Goal: Information Seeking & Learning: Learn about a topic

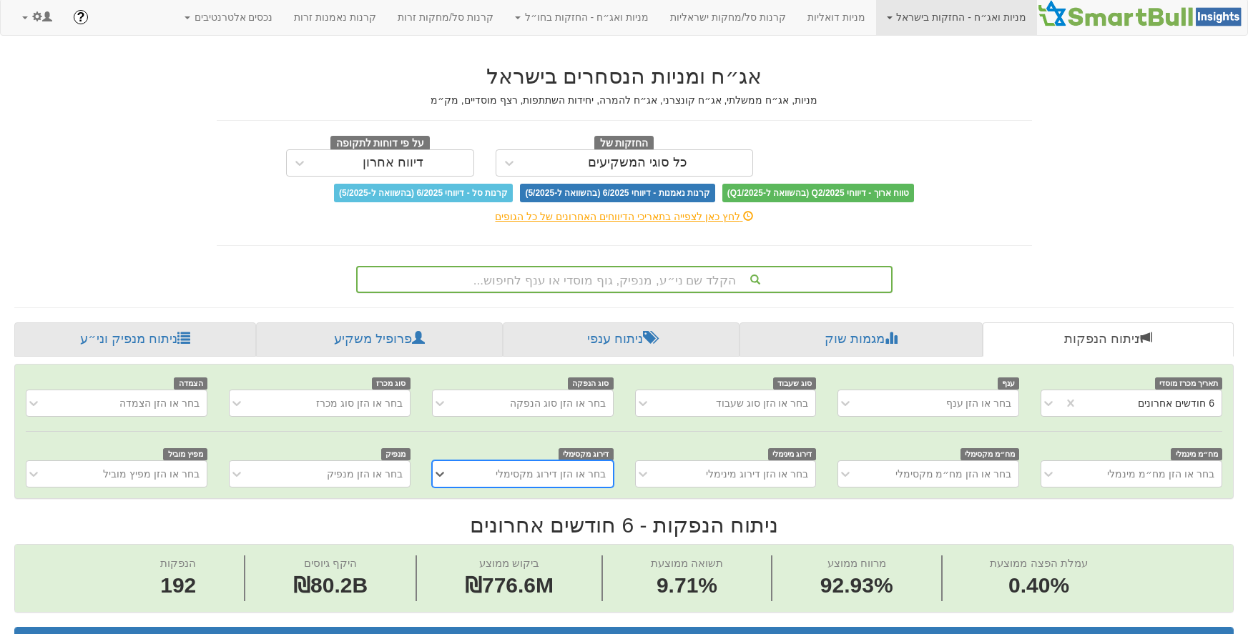
scroll to position [19, 0]
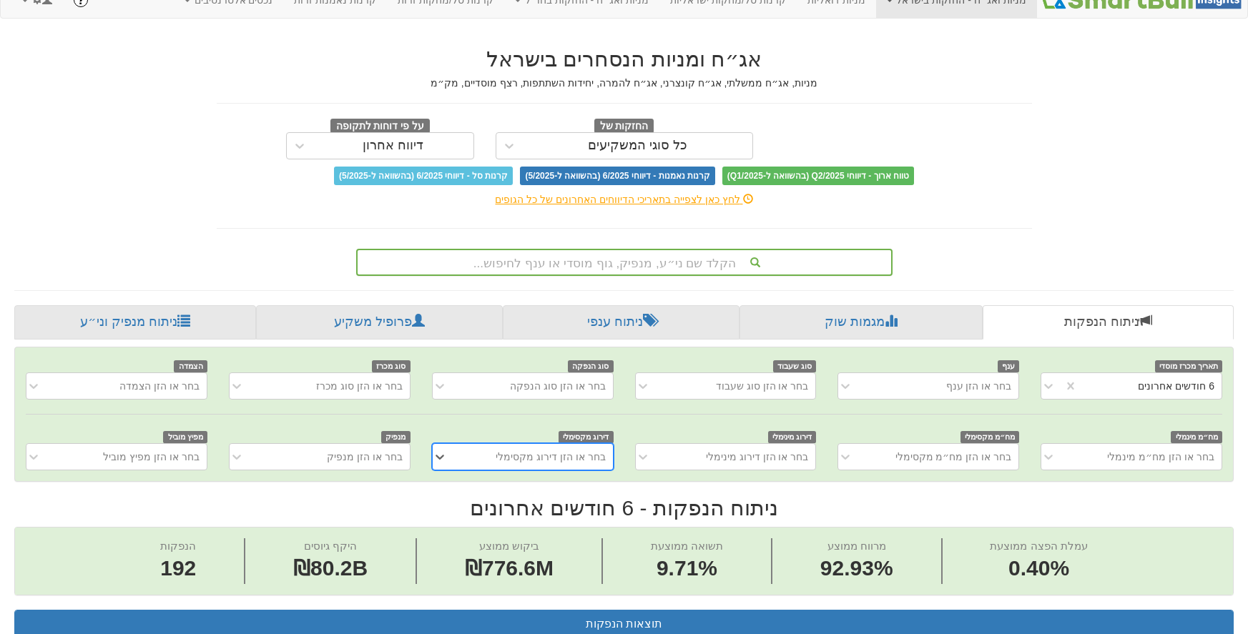
click at [706, 276] on div "הקלד שם ני״ע, מנפיק, גוף מוסדי או ענף לחיפוש..." at bounding box center [624, 262] width 536 height 27
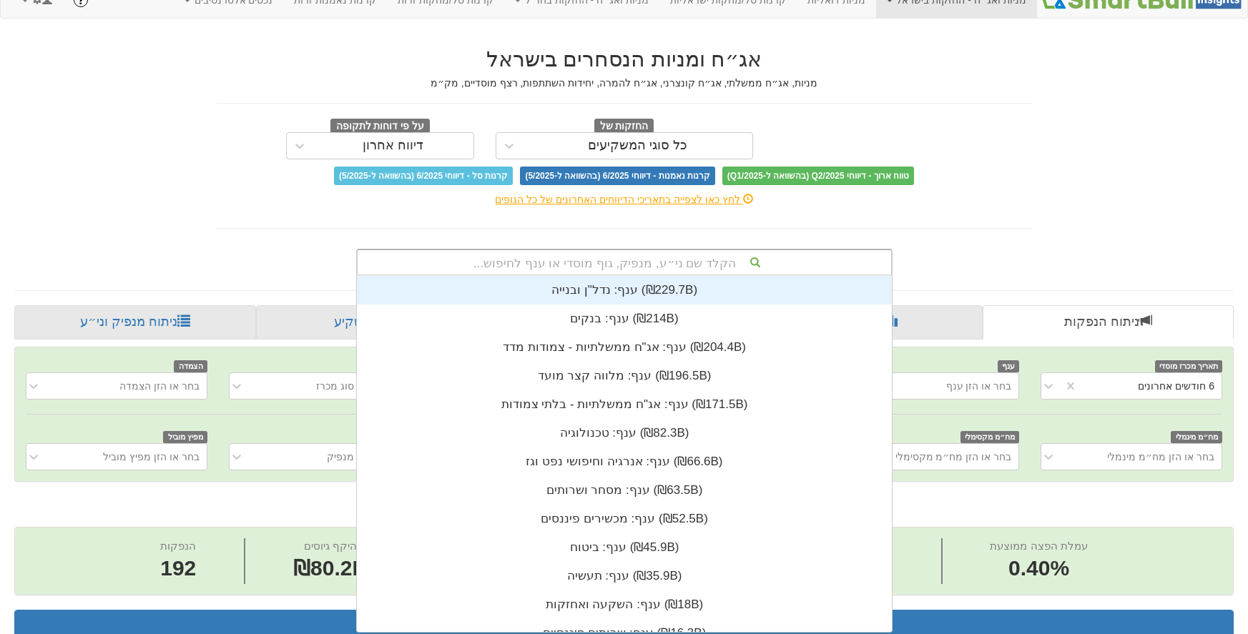
scroll to position [356, 0]
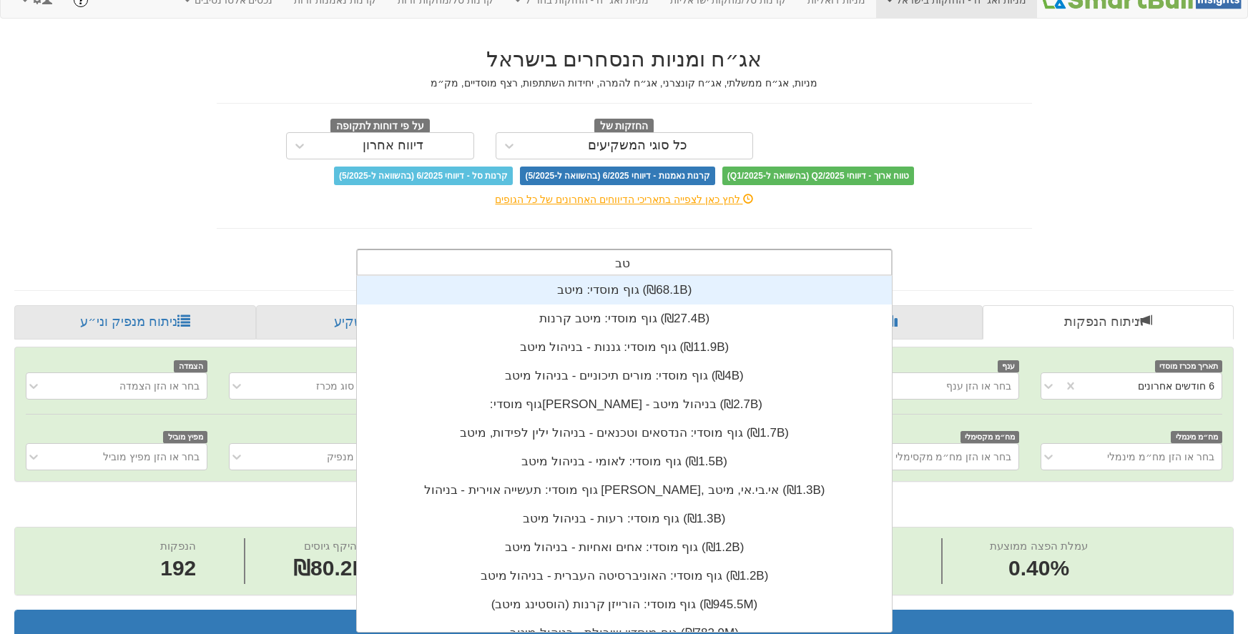
type input "טבע"
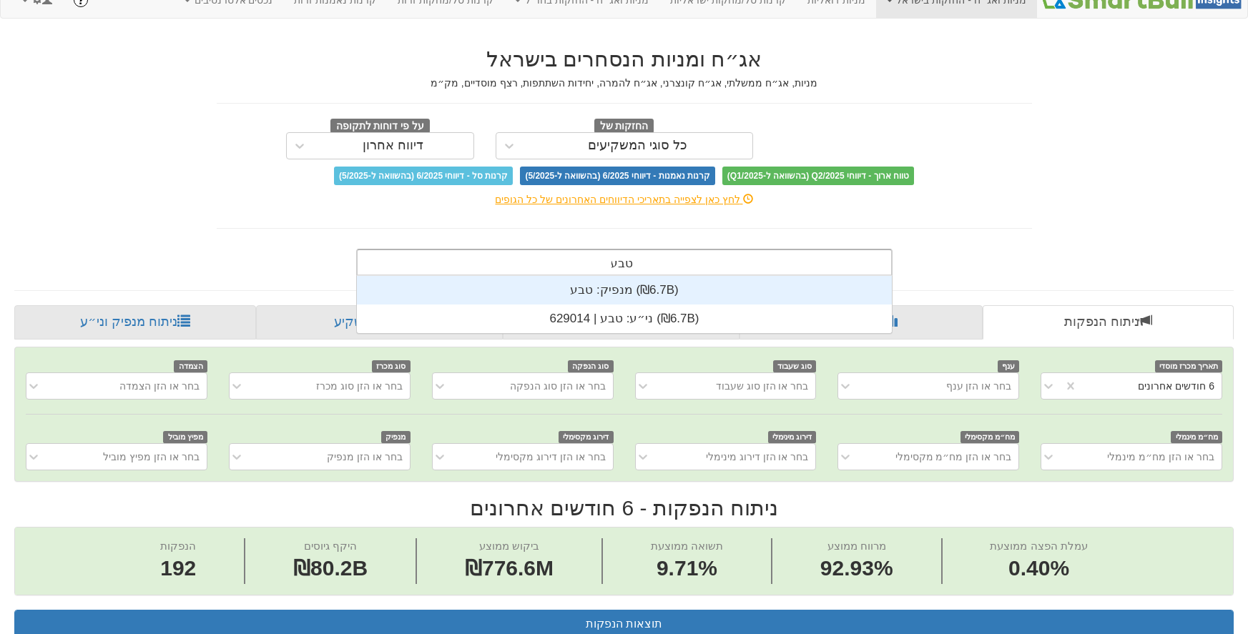
click at [672, 278] on div "מנפיק: ‏טבע ‎(₪6.7B)‎" at bounding box center [624, 290] width 535 height 29
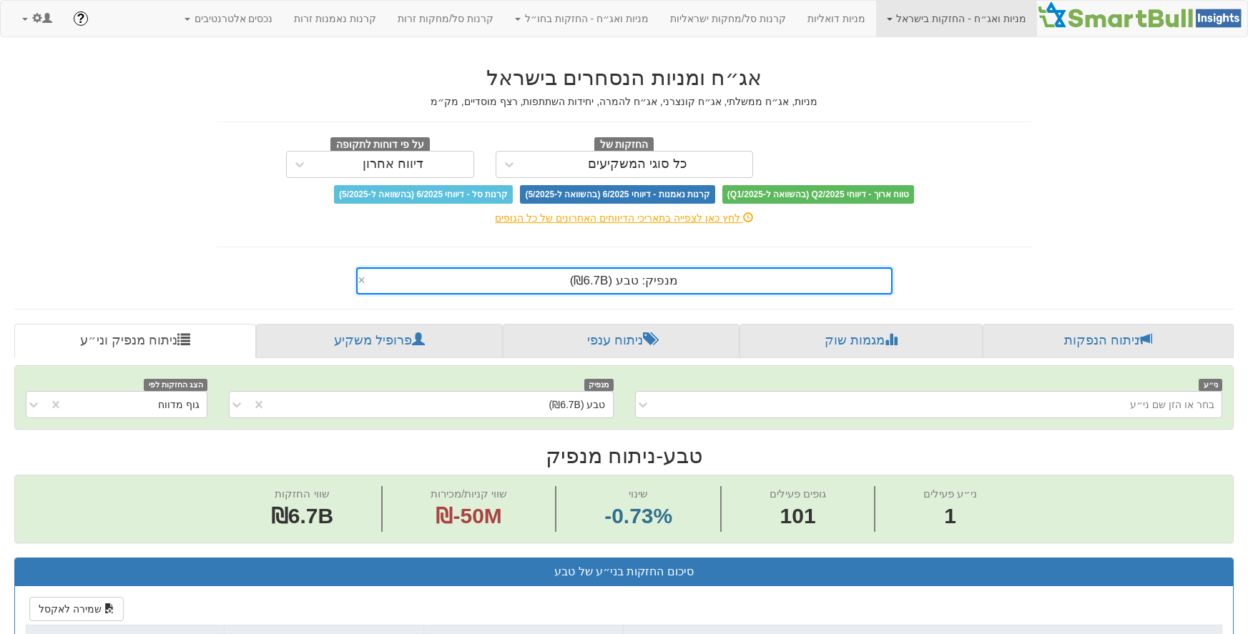
scroll to position [405, 0]
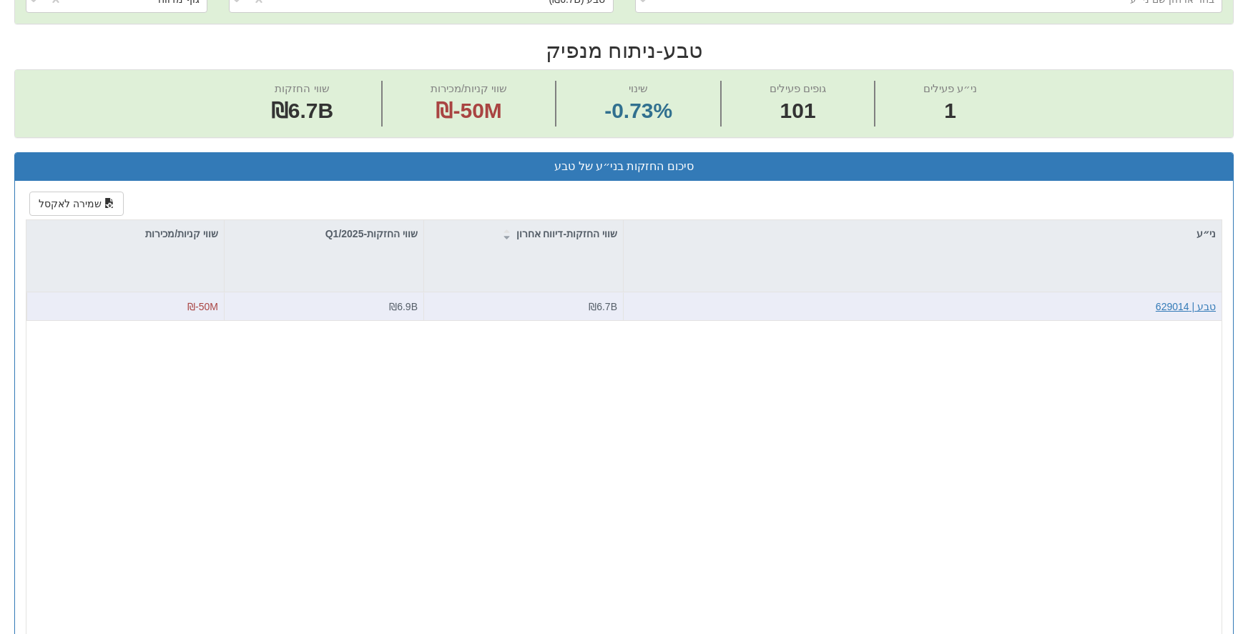
click at [1193, 314] on div "טבע | 629014" at bounding box center [1185, 307] width 60 height 14
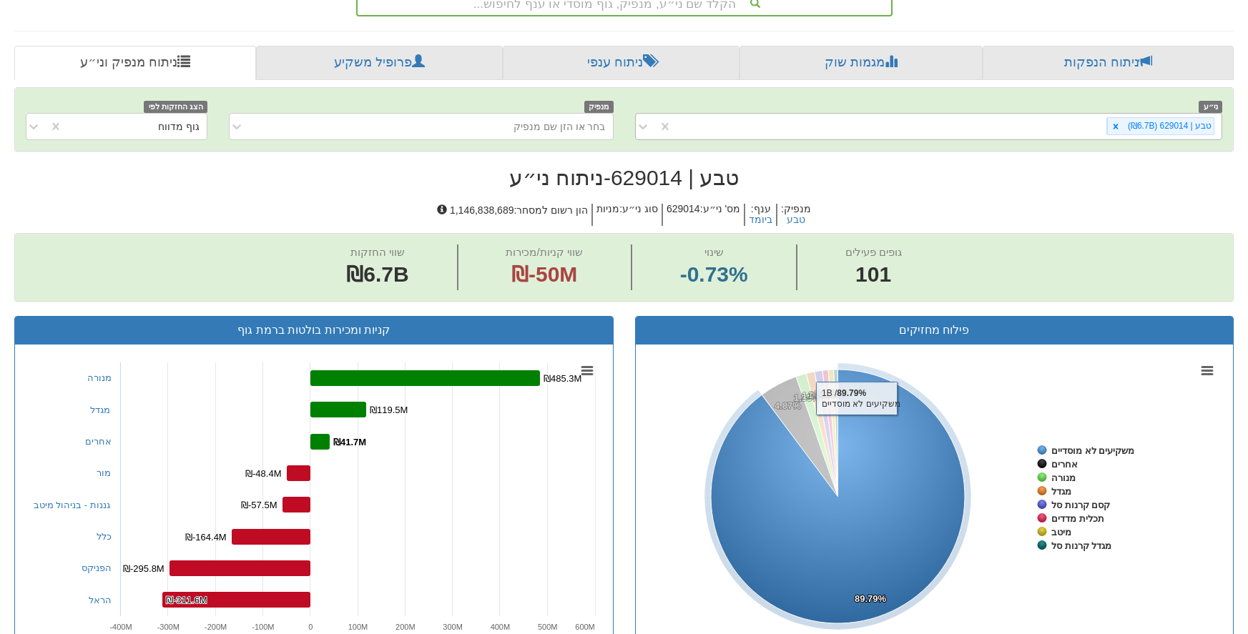
scroll to position [199, 0]
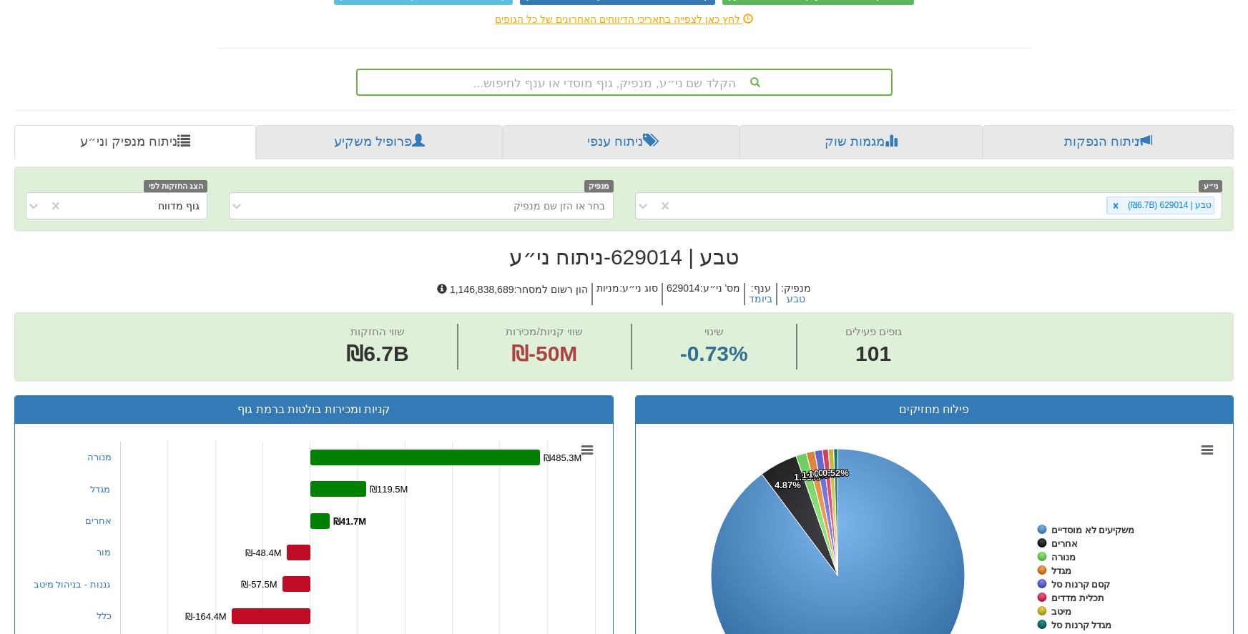
click at [702, 74] on div "הקלד שם ני״ע, מנפיק, גוף מוסדי או ענף לחיפוש..." at bounding box center [623, 82] width 533 height 24
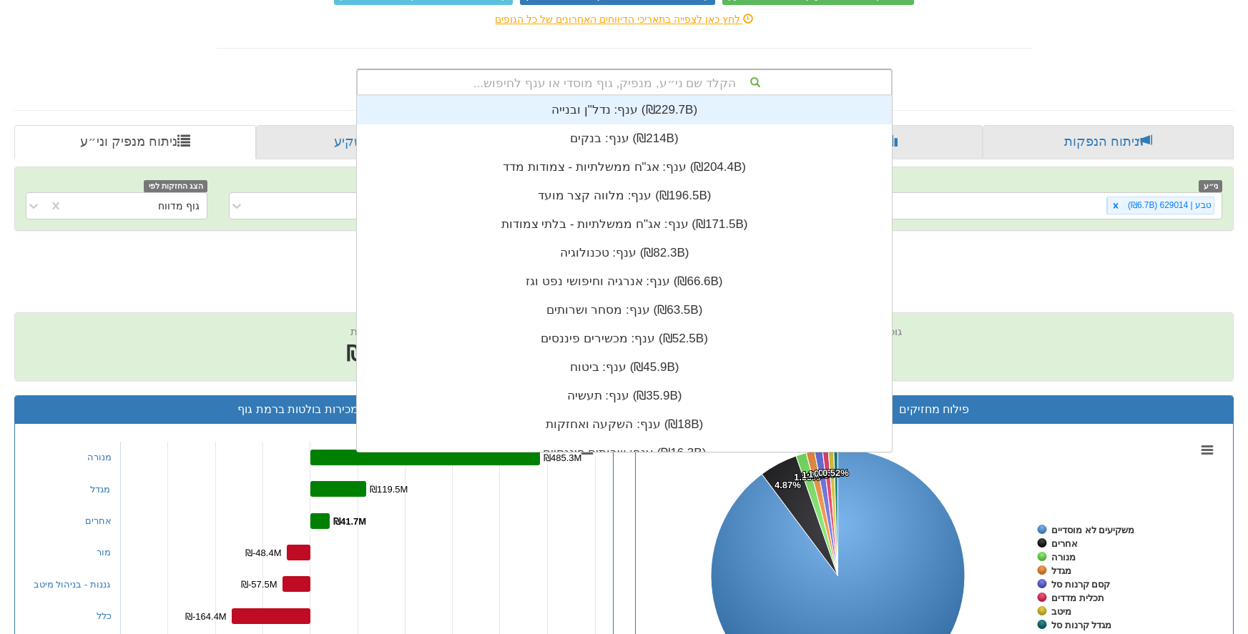
scroll to position [356, 0]
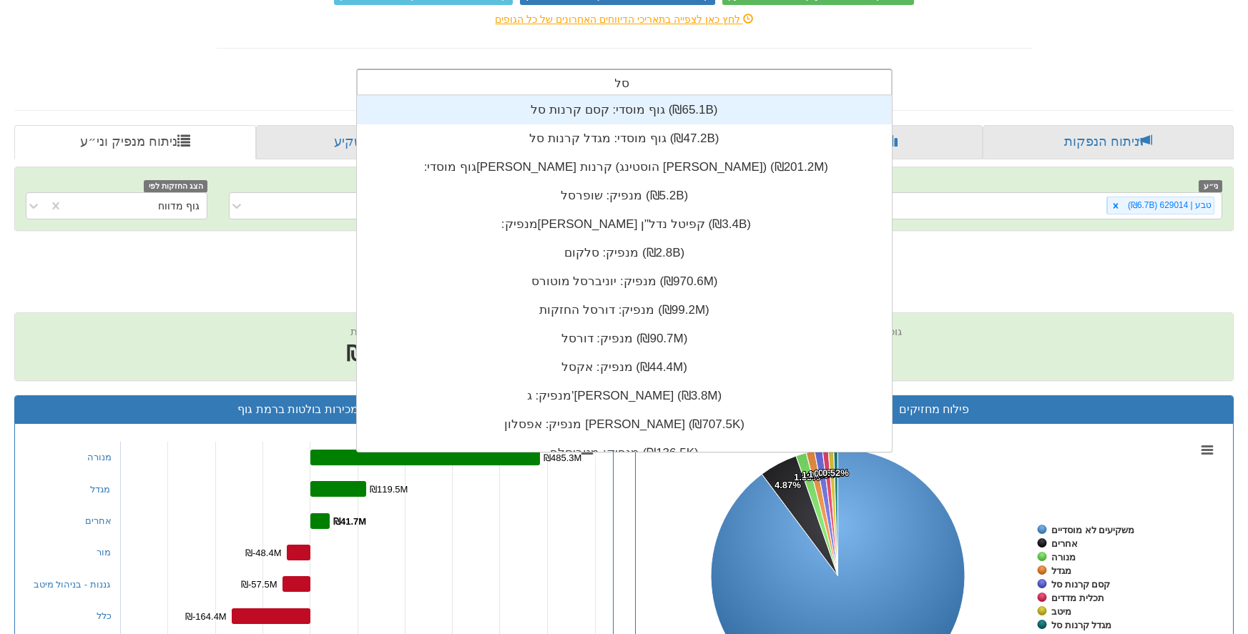
type input "סלע"
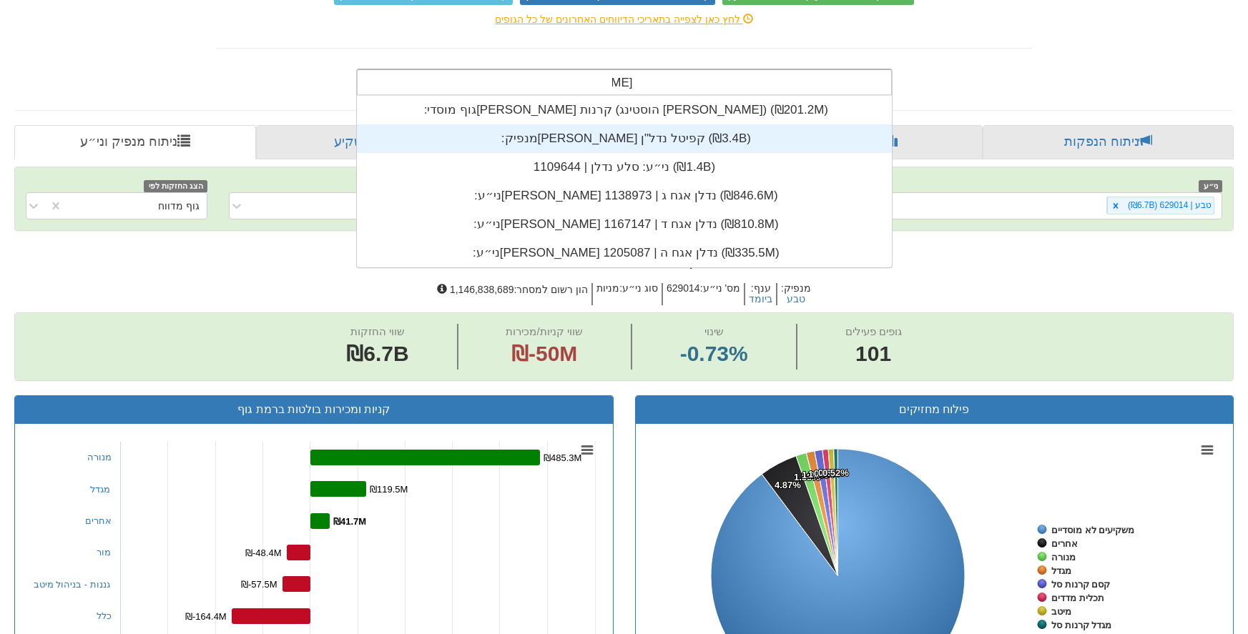
click at [636, 140] on div "מנפיק: ‏סלע קפיטל נדל"ן ‎(₪3.4B)‎" at bounding box center [624, 138] width 535 height 29
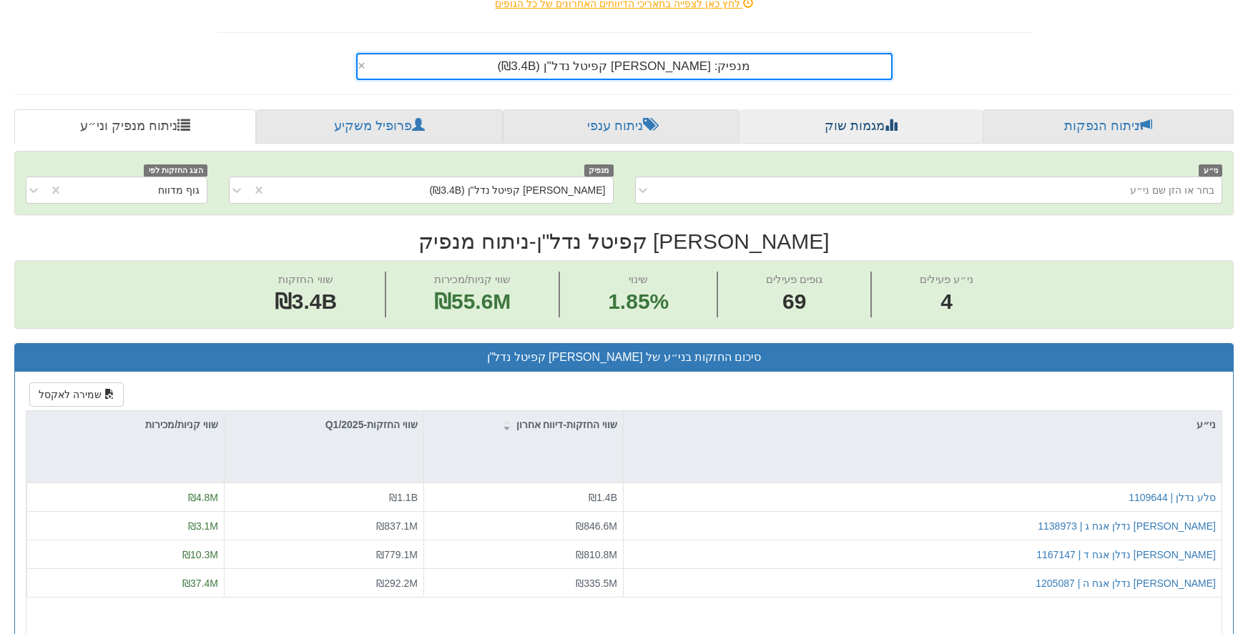
scroll to position [294, 0]
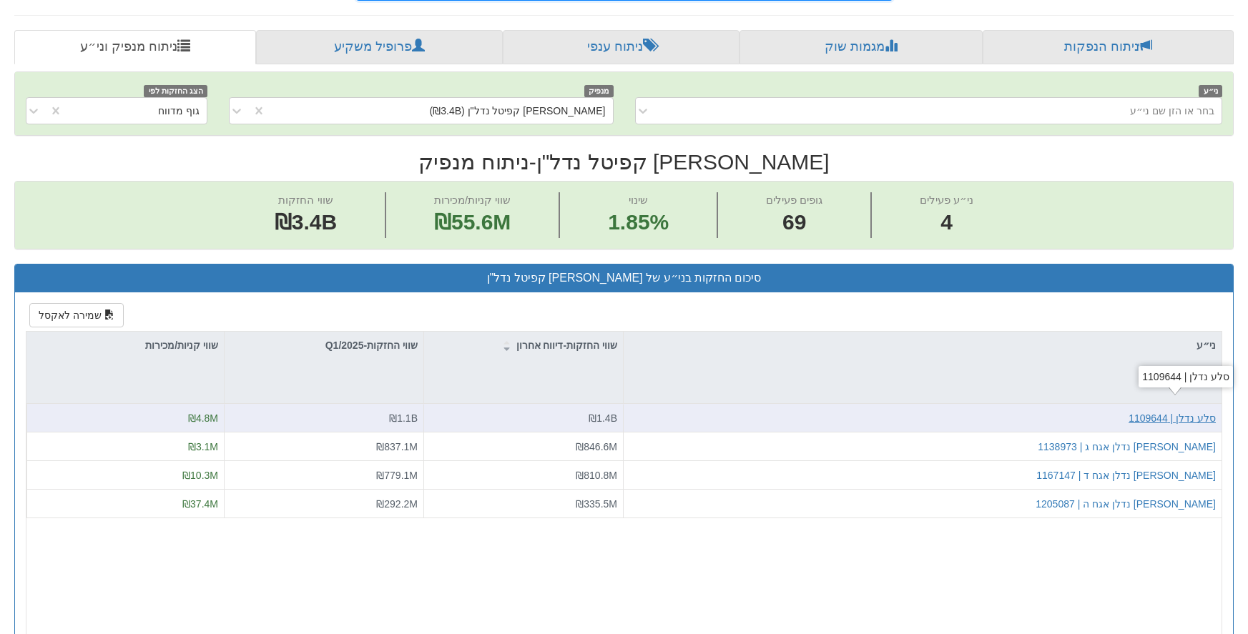
click at [1157, 419] on div "סלע נדלן | 1109644" at bounding box center [1171, 418] width 87 height 14
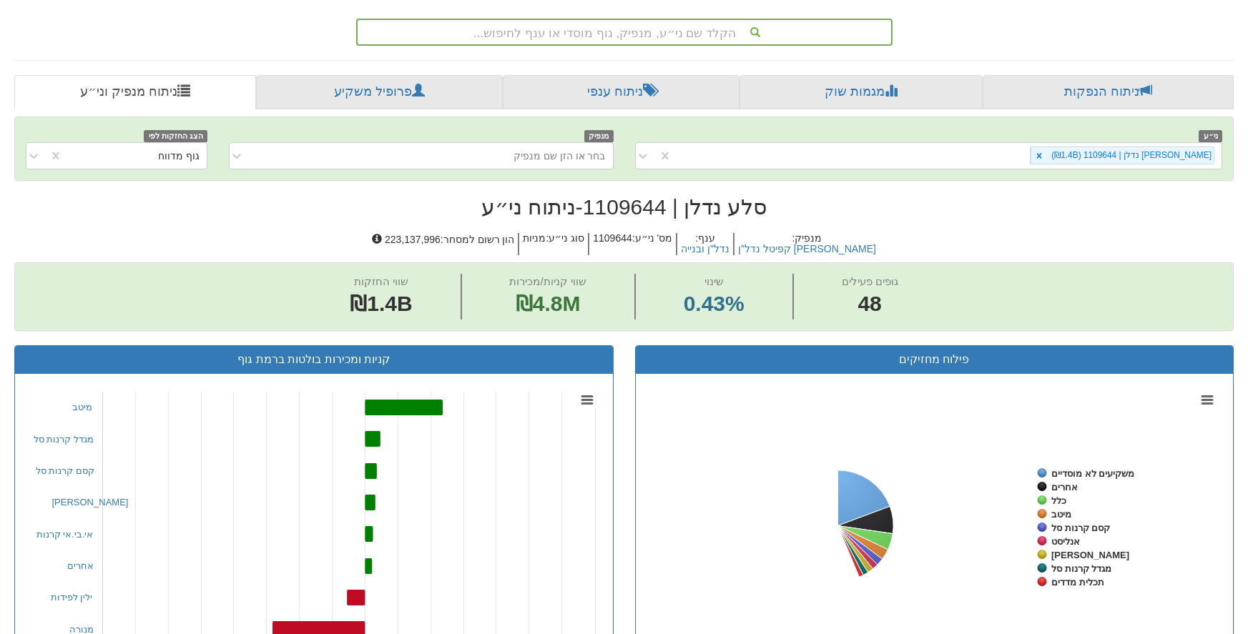
scroll to position [328, 0]
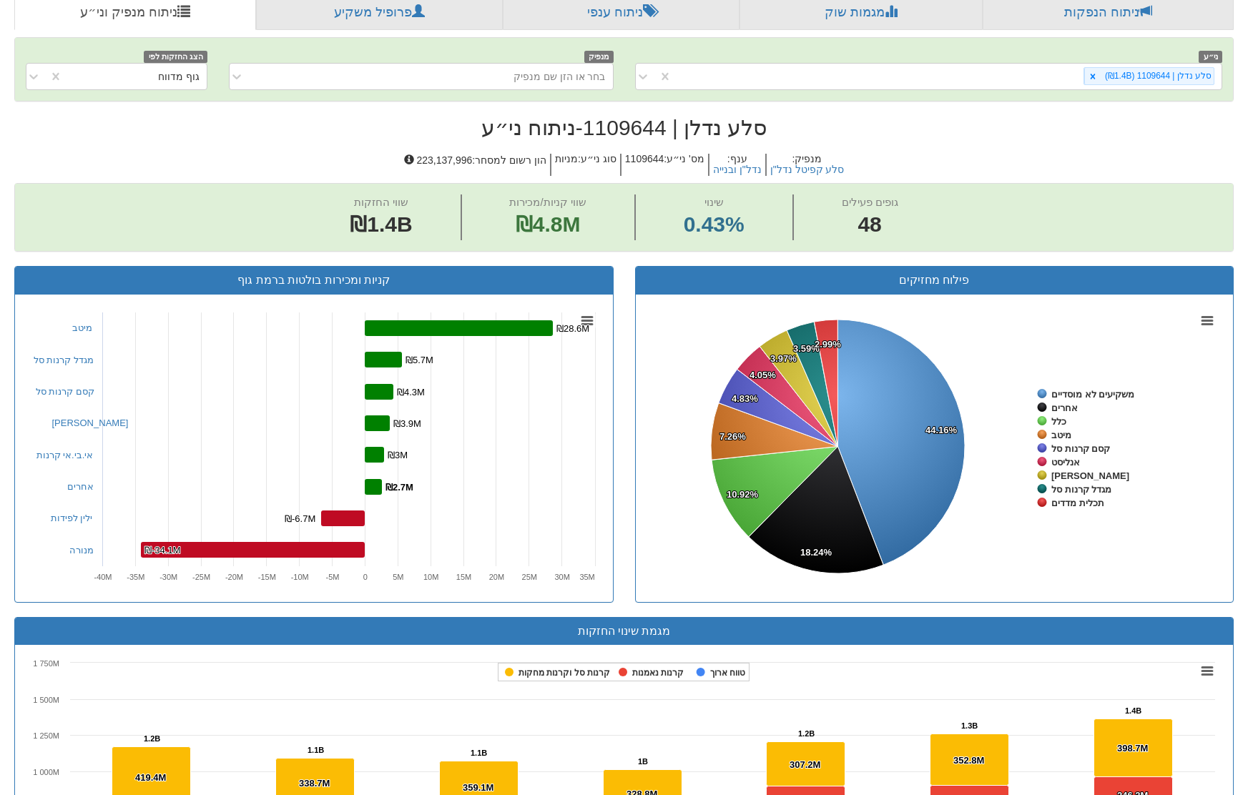
scroll to position [0, 2720]
